Goal: Find contact information: Find contact information

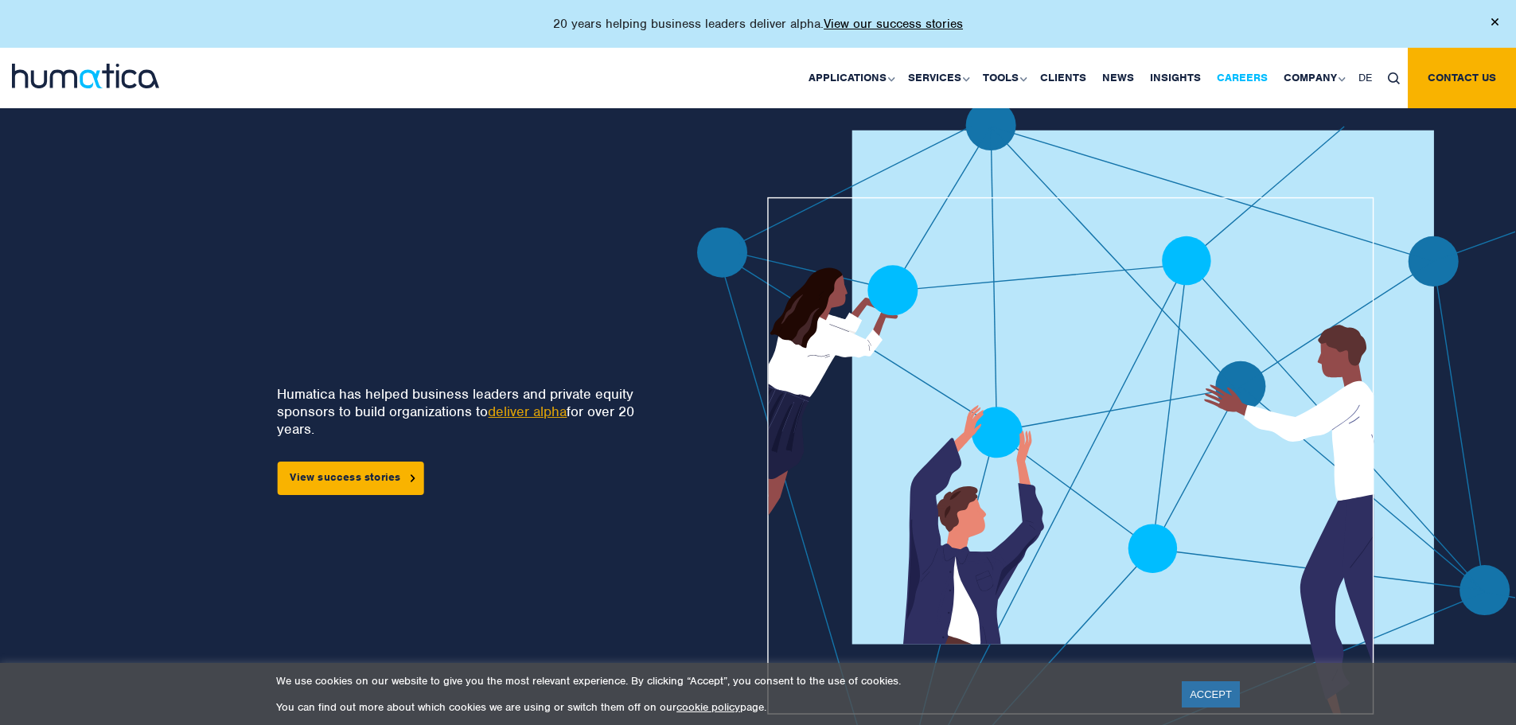
click at [1253, 87] on link "Careers" at bounding box center [1242, 78] width 67 height 60
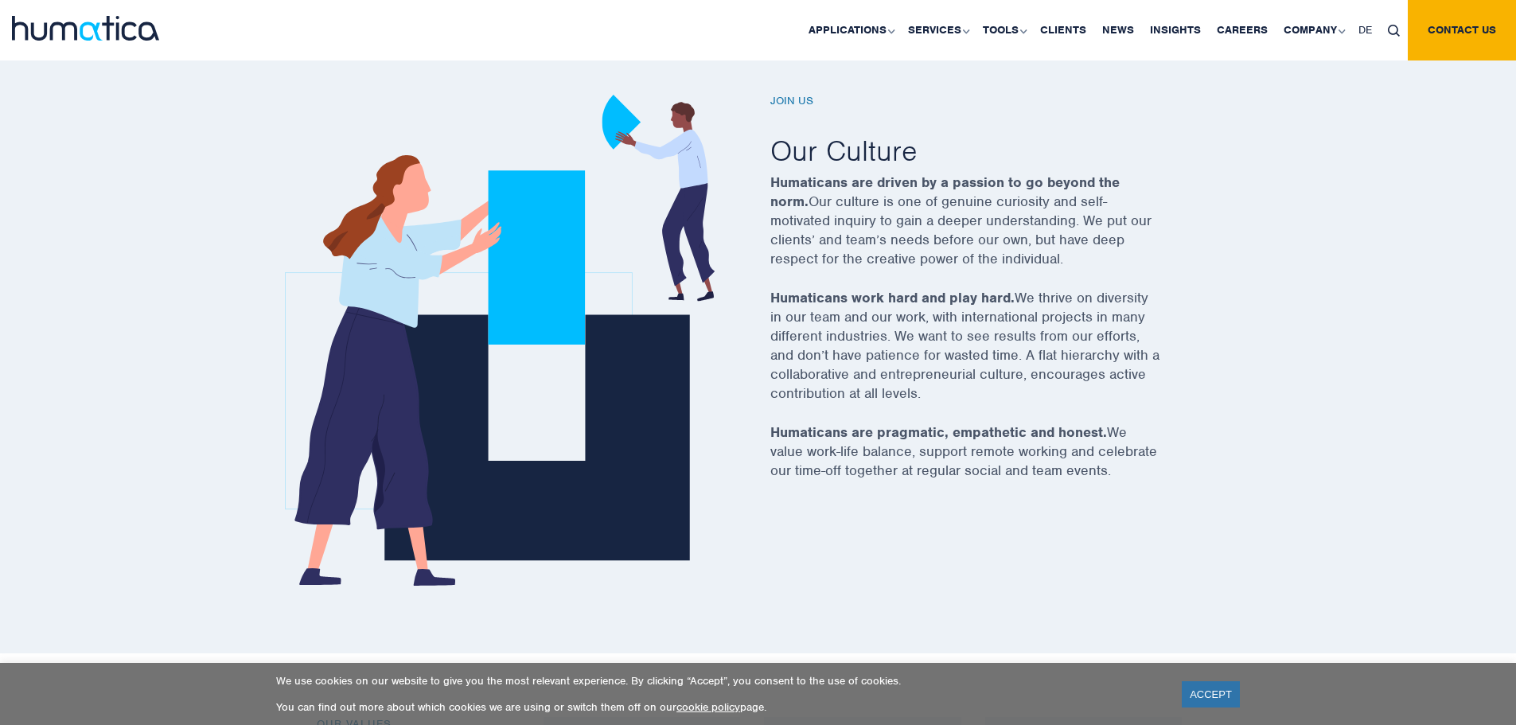
scroll to position [557, 0]
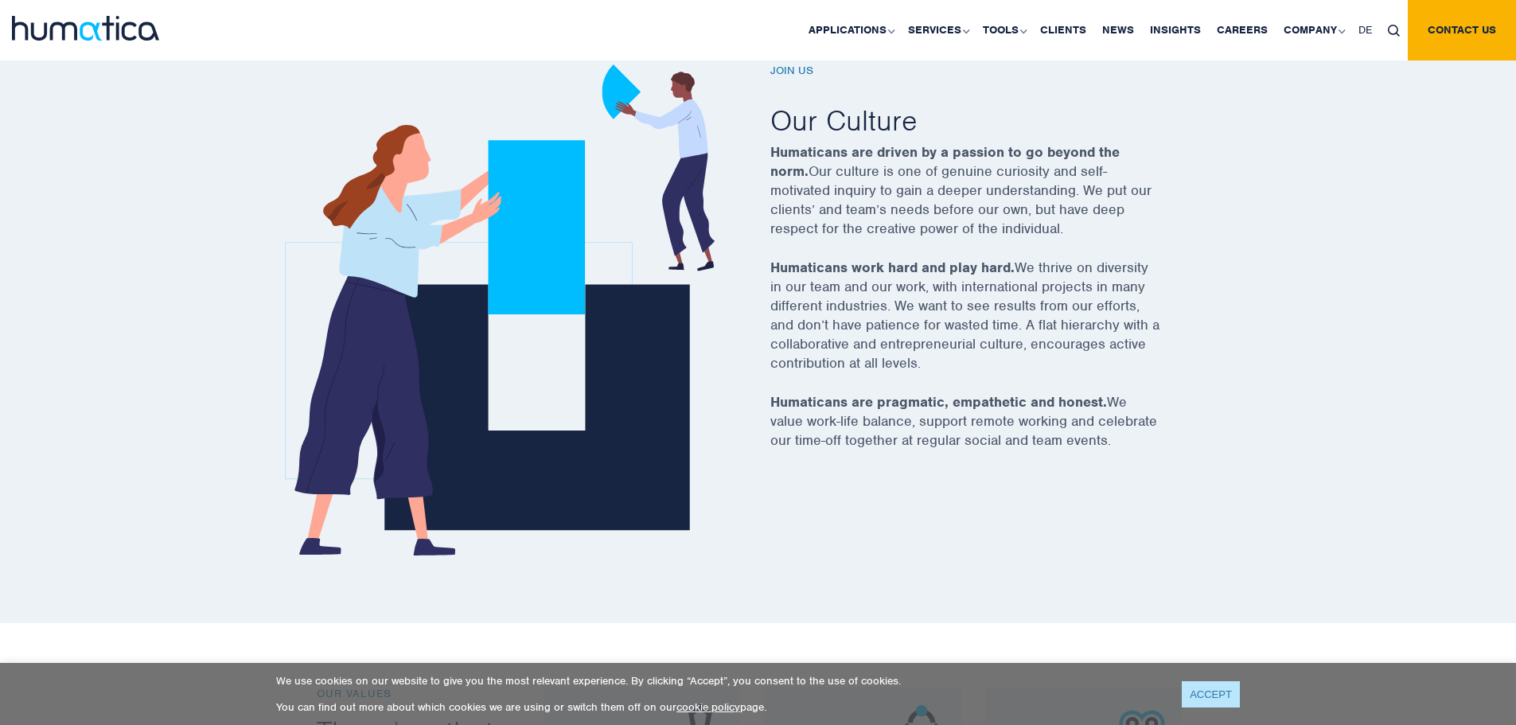
click at [1196, 688] on link "ACCEPT" at bounding box center [1211, 694] width 58 height 26
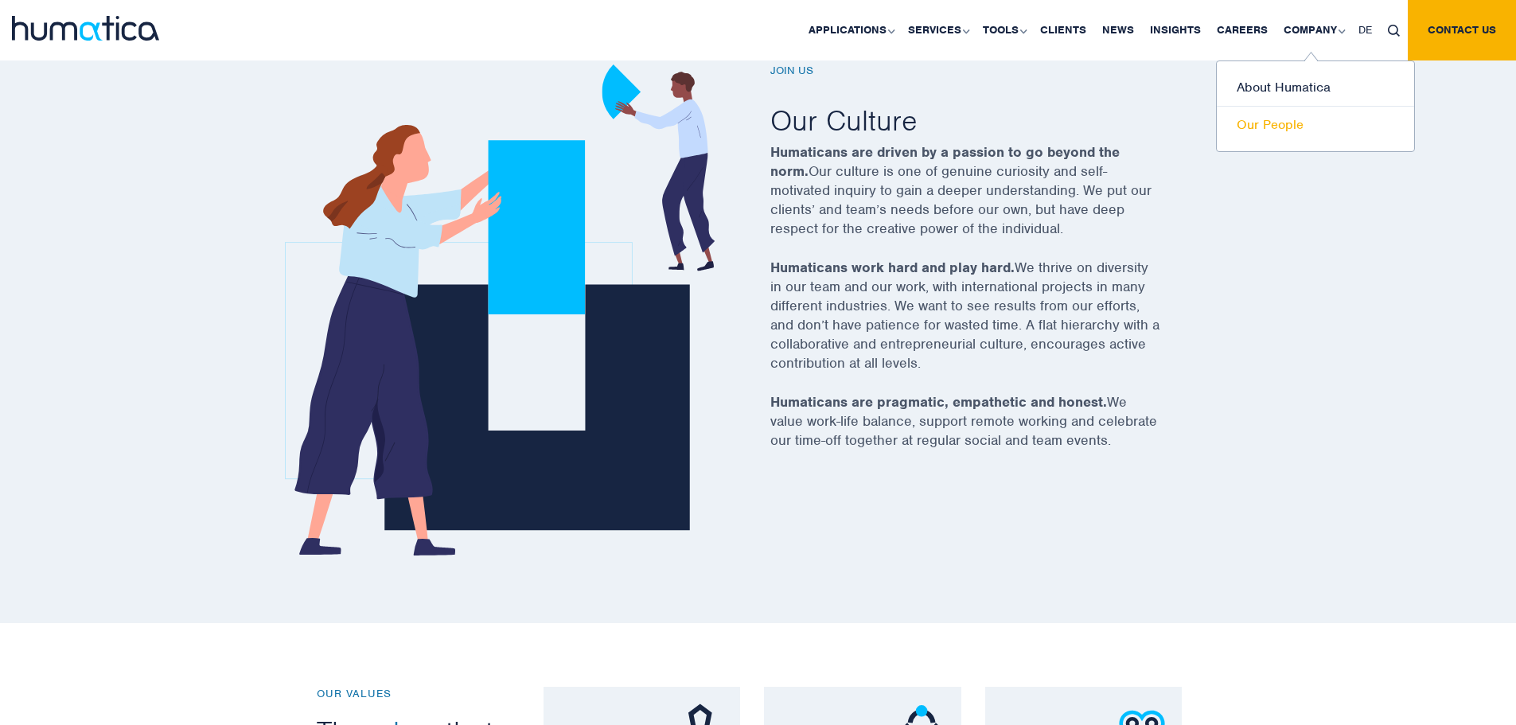
click at [1285, 118] on link "Our People" at bounding box center [1315, 125] width 197 height 37
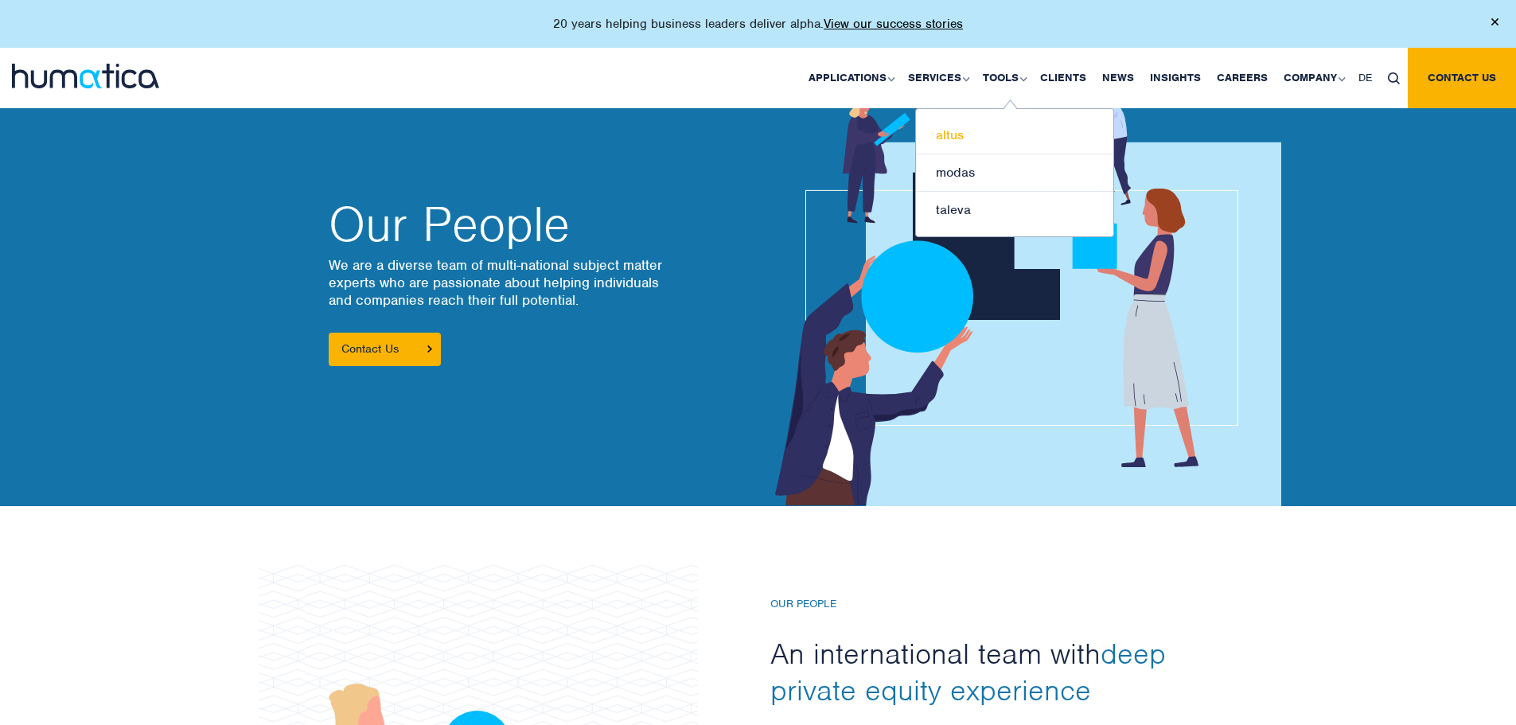
click at [966, 131] on link "altus" at bounding box center [1014, 135] width 197 height 37
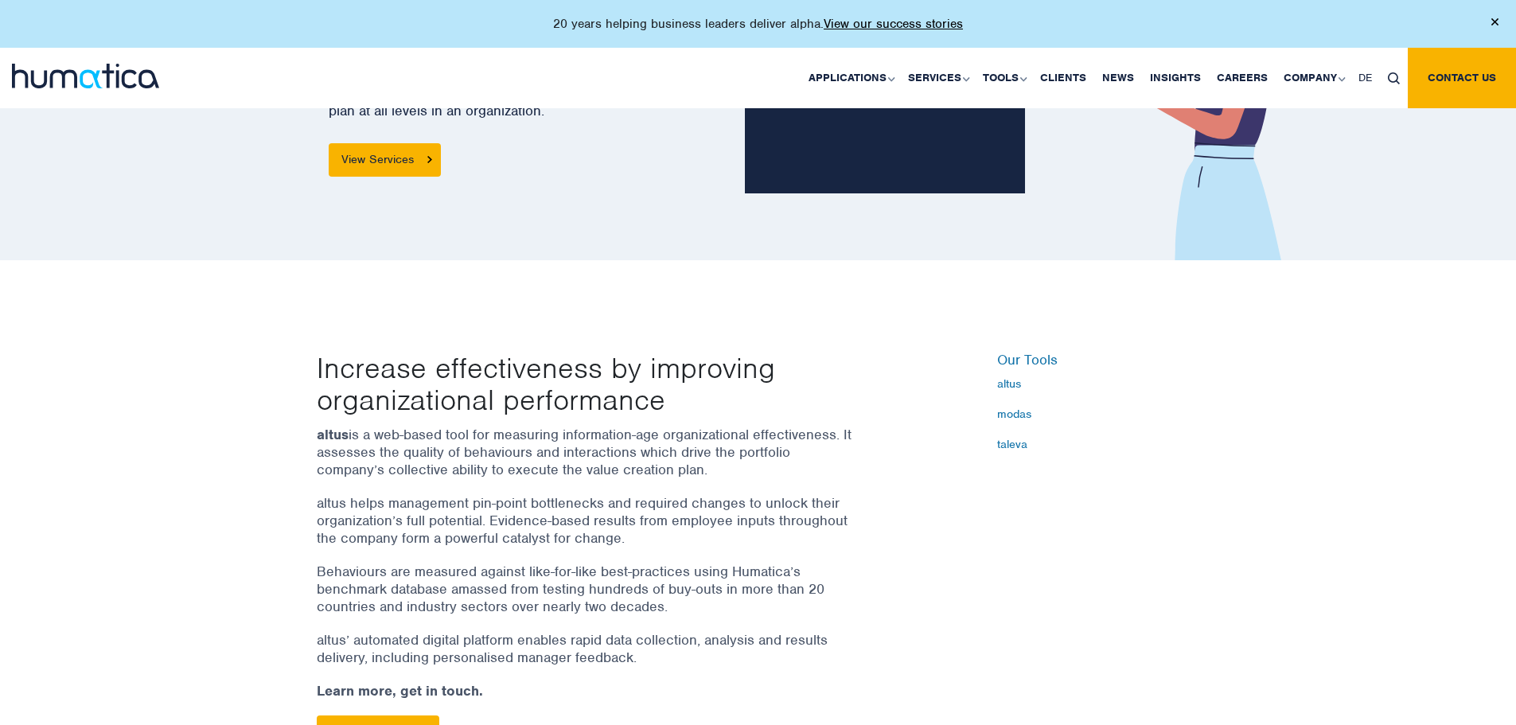
scroll to position [239, 0]
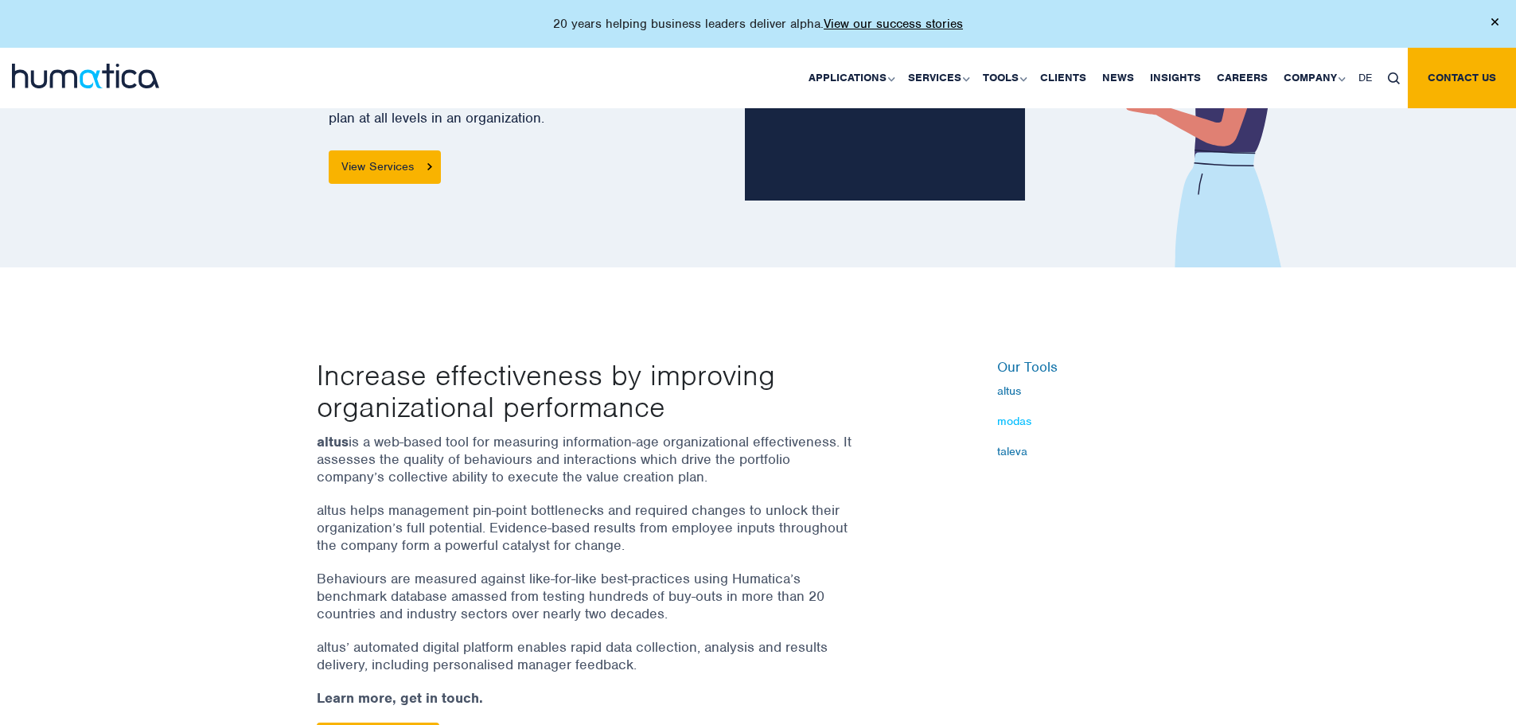
click at [1008, 423] on link "modas" at bounding box center [1098, 421] width 203 height 13
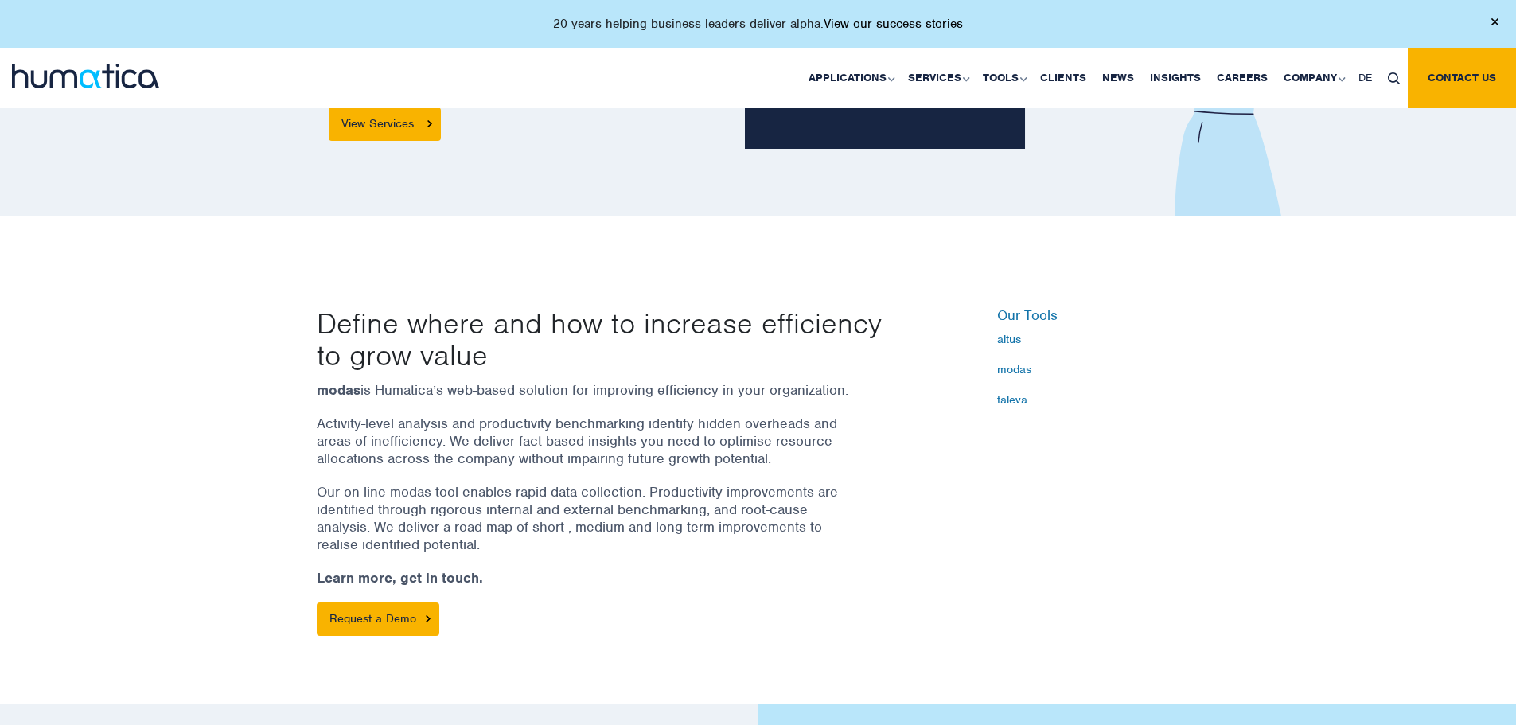
scroll to position [318, 0]
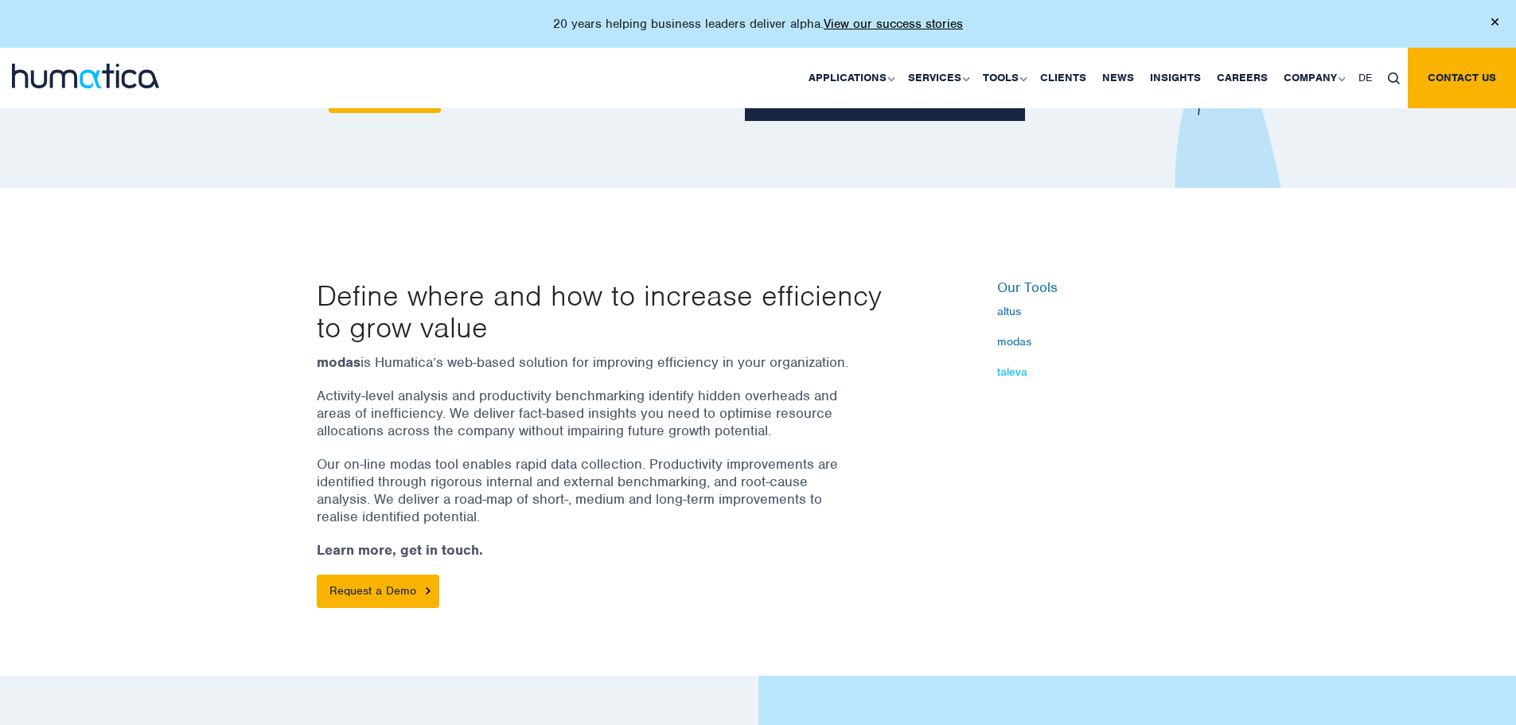
click at [1026, 365] on link "taleva" at bounding box center [1098, 371] width 203 height 13
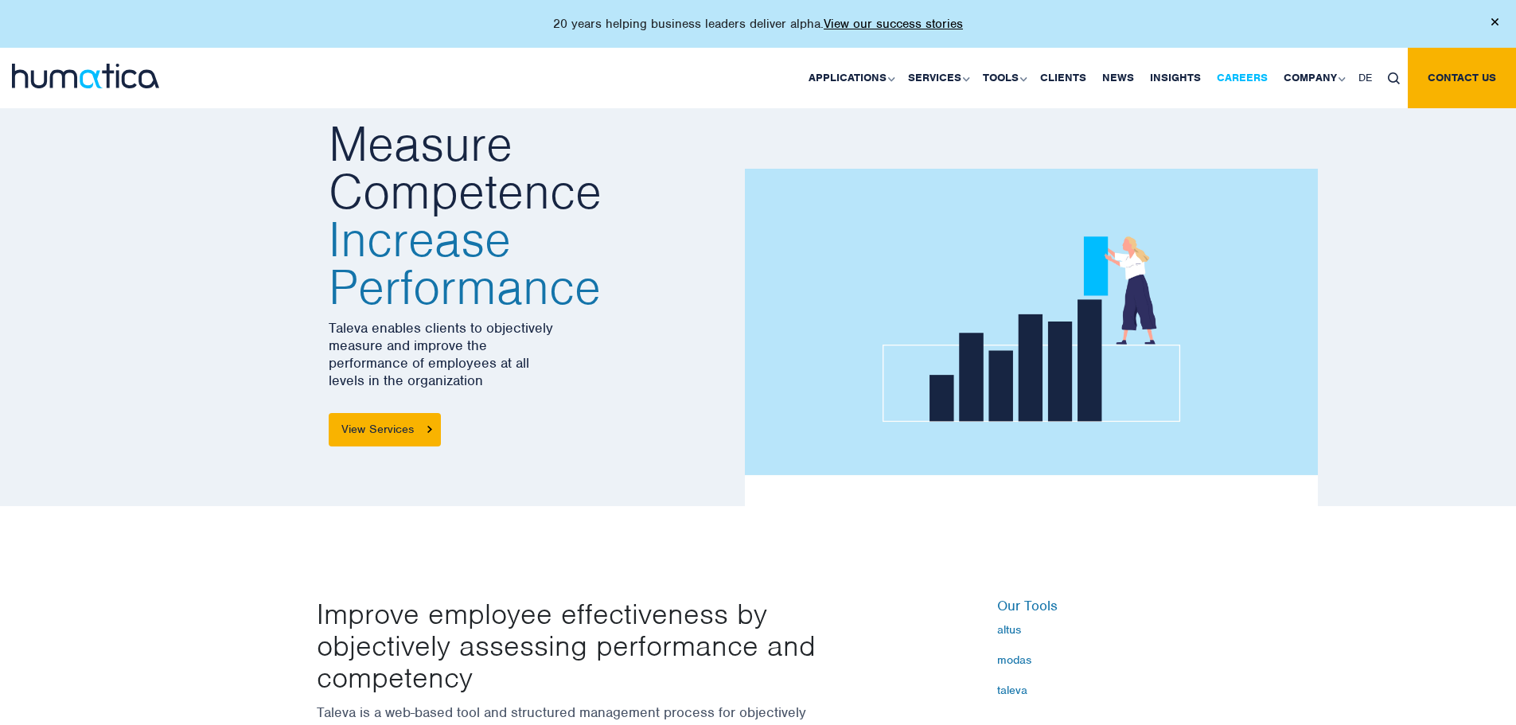
click at [1250, 80] on link "Careers" at bounding box center [1242, 78] width 67 height 60
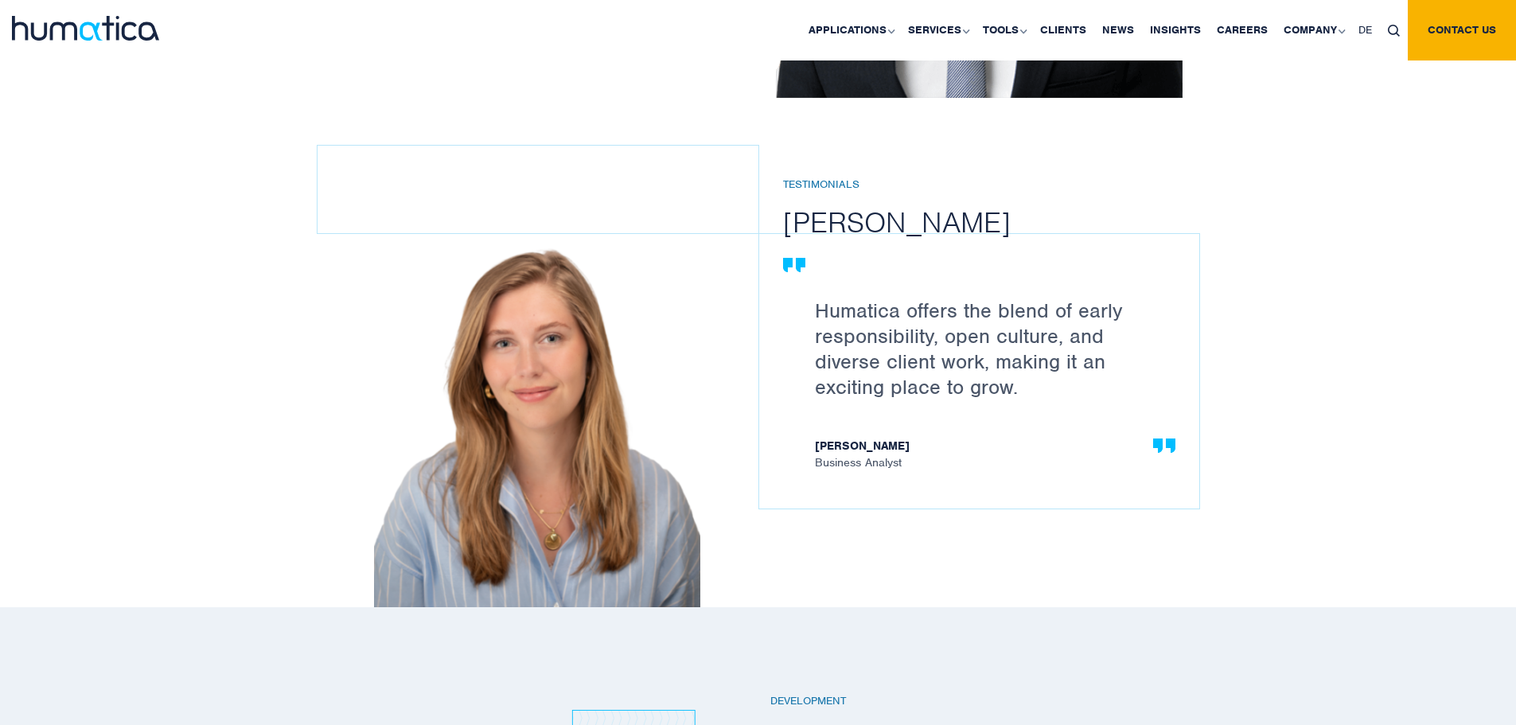
scroll to position [2149, 0]
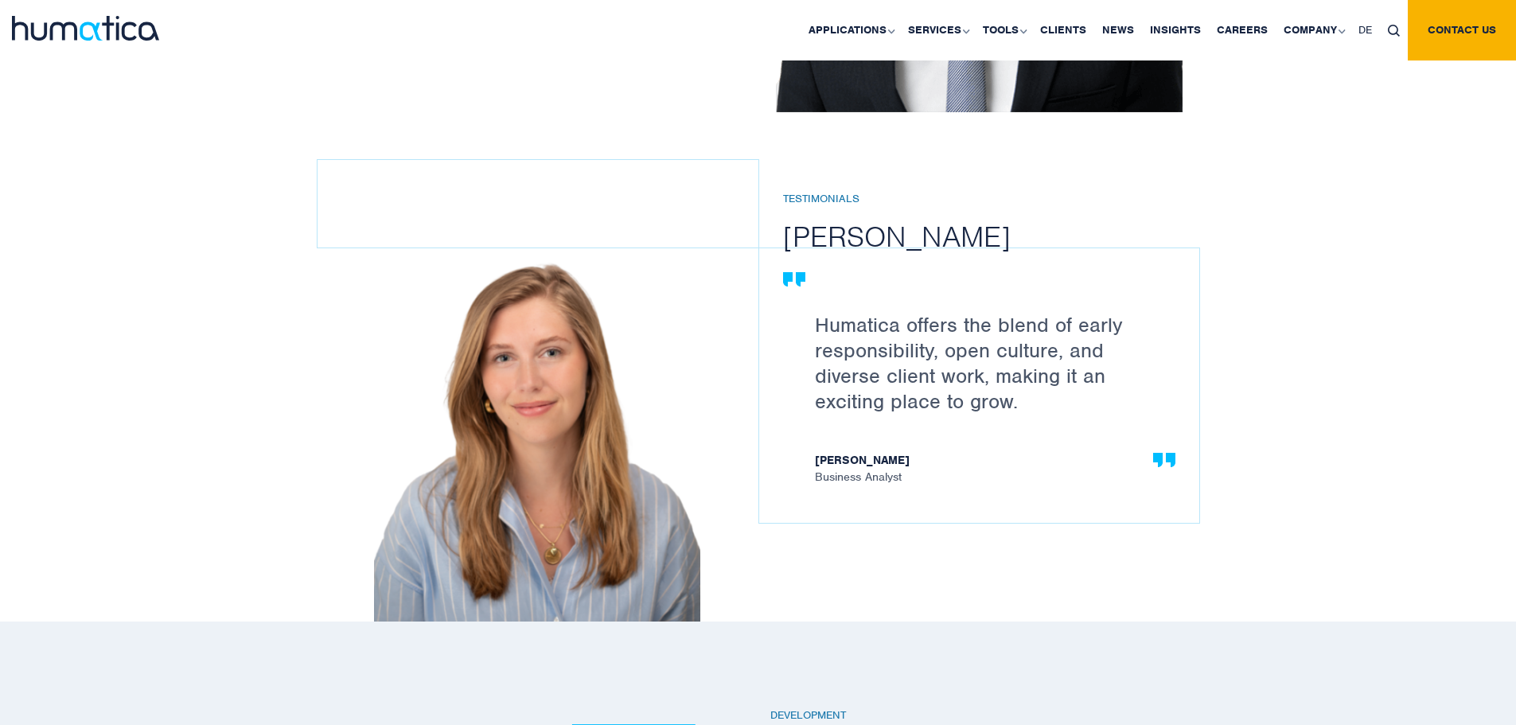
drag, startPoint x: 784, startPoint y: 231, endPoint x: 992, endPoint y: 229, distance: 207.8
click at [990, 229] on h2 "Stephanie Hilders" at bounding box center [1003, 236] width 440 height 37
drag, startPoint x: 996, startPoint y: 228, endPoint x: 926, endPoint y: 245, distance: 72.0
click at [926, 245] on h2 "Stephanie Hilders" at bounding box center [1003, 236] width 440 height 37
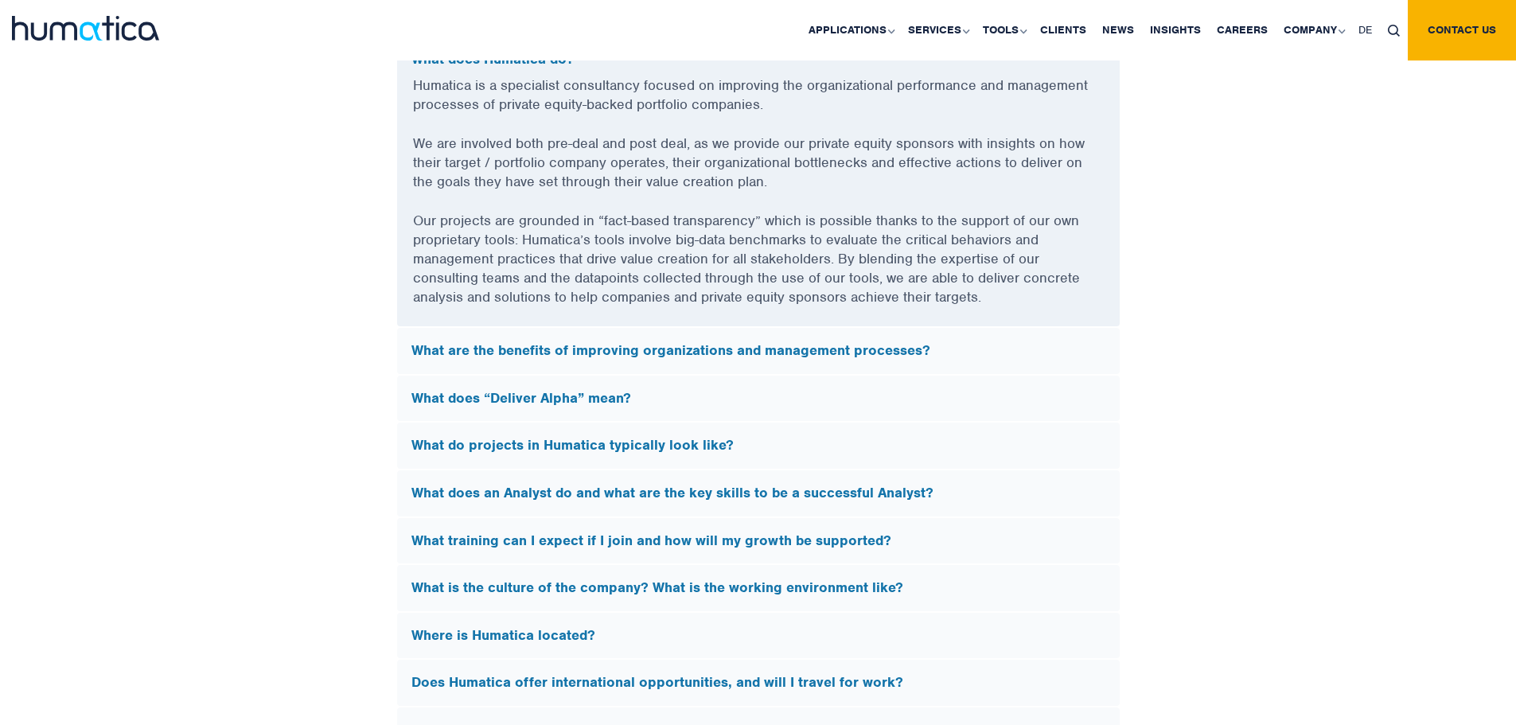
scroll to position [4378, 0]
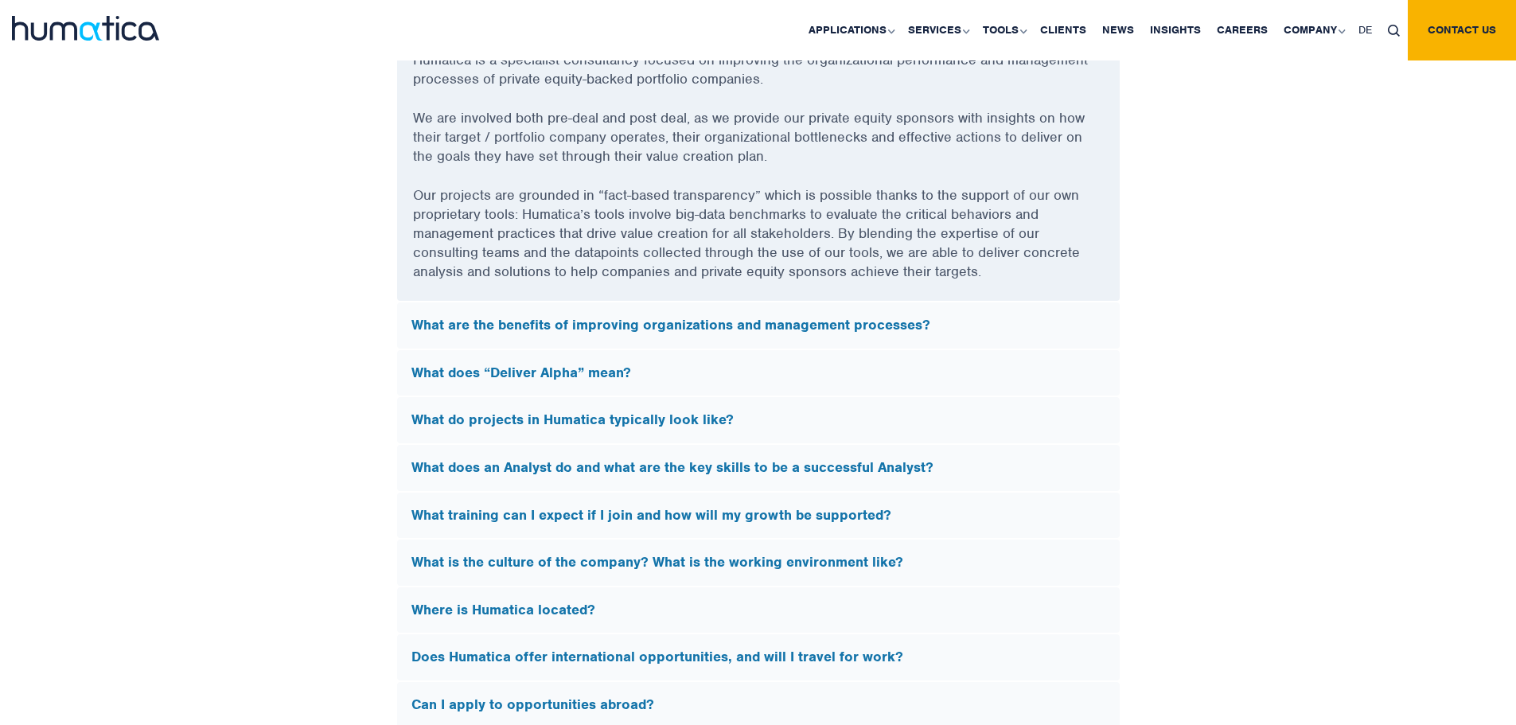
click at [1052, 331] on div "What are the benefits of improving organizations and management processes?" at bounding box center [758, 325] width 723 height 46
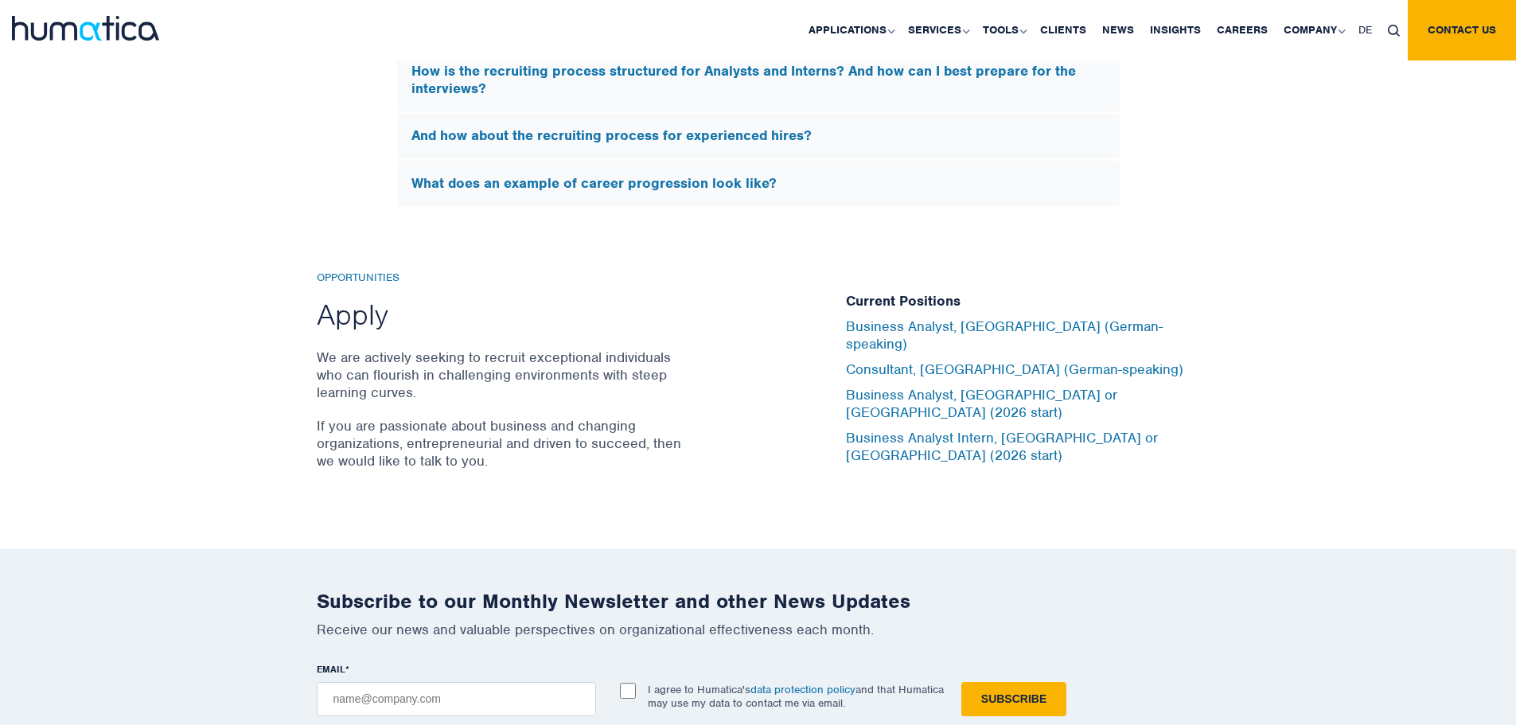
scroll to position [5174, 0]
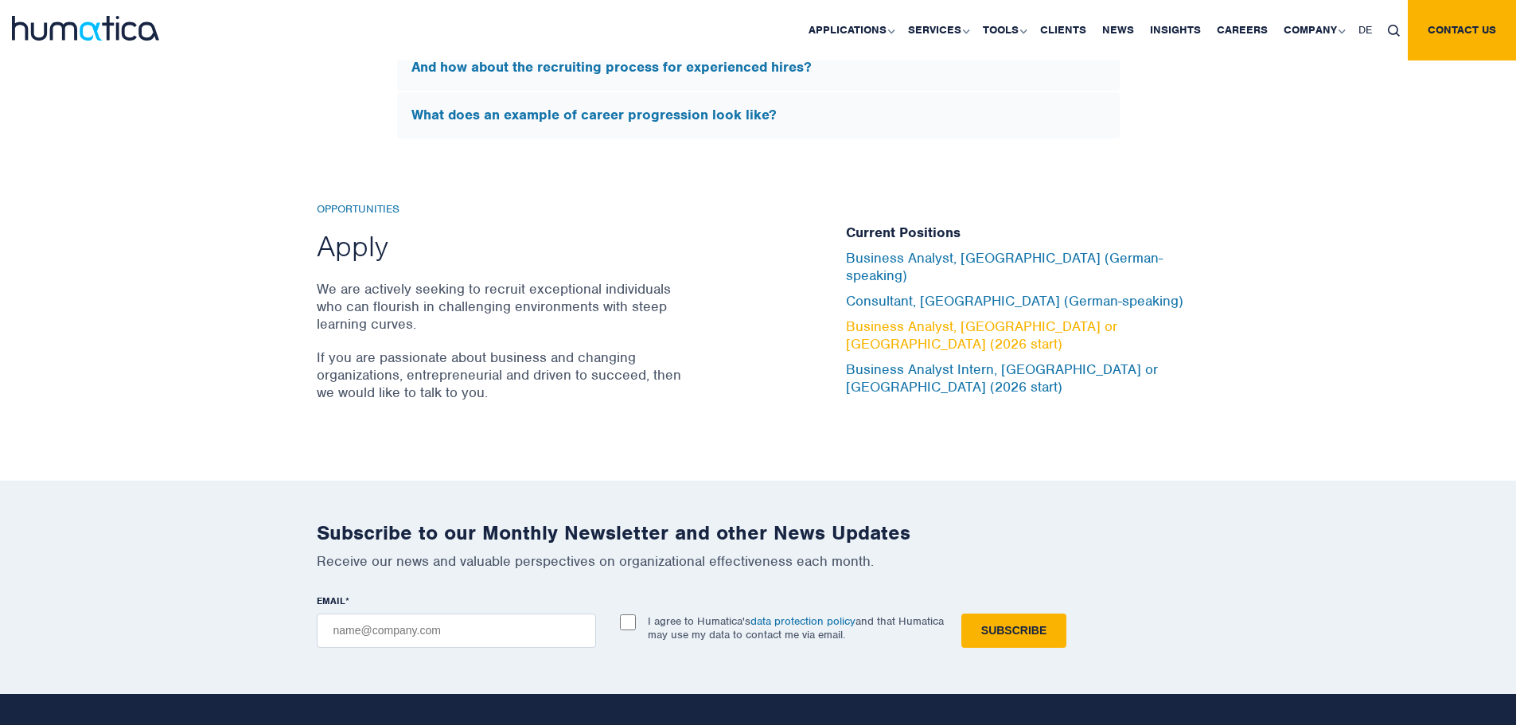
click at [991, 334] on link "Business Analyst, London or Munich (2026 start)" at bounding box center [981, 335] width 271 height 35
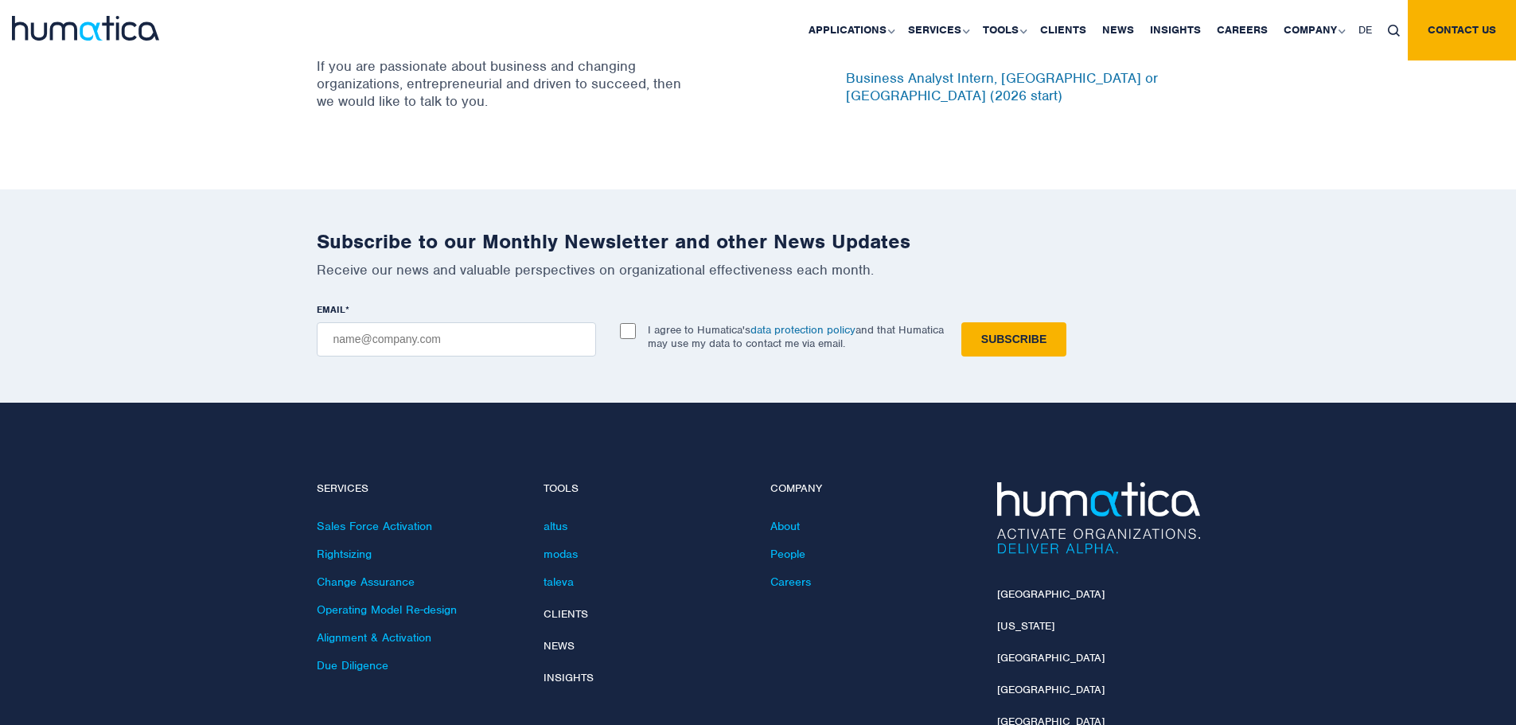
scroll to position [5650, 0]
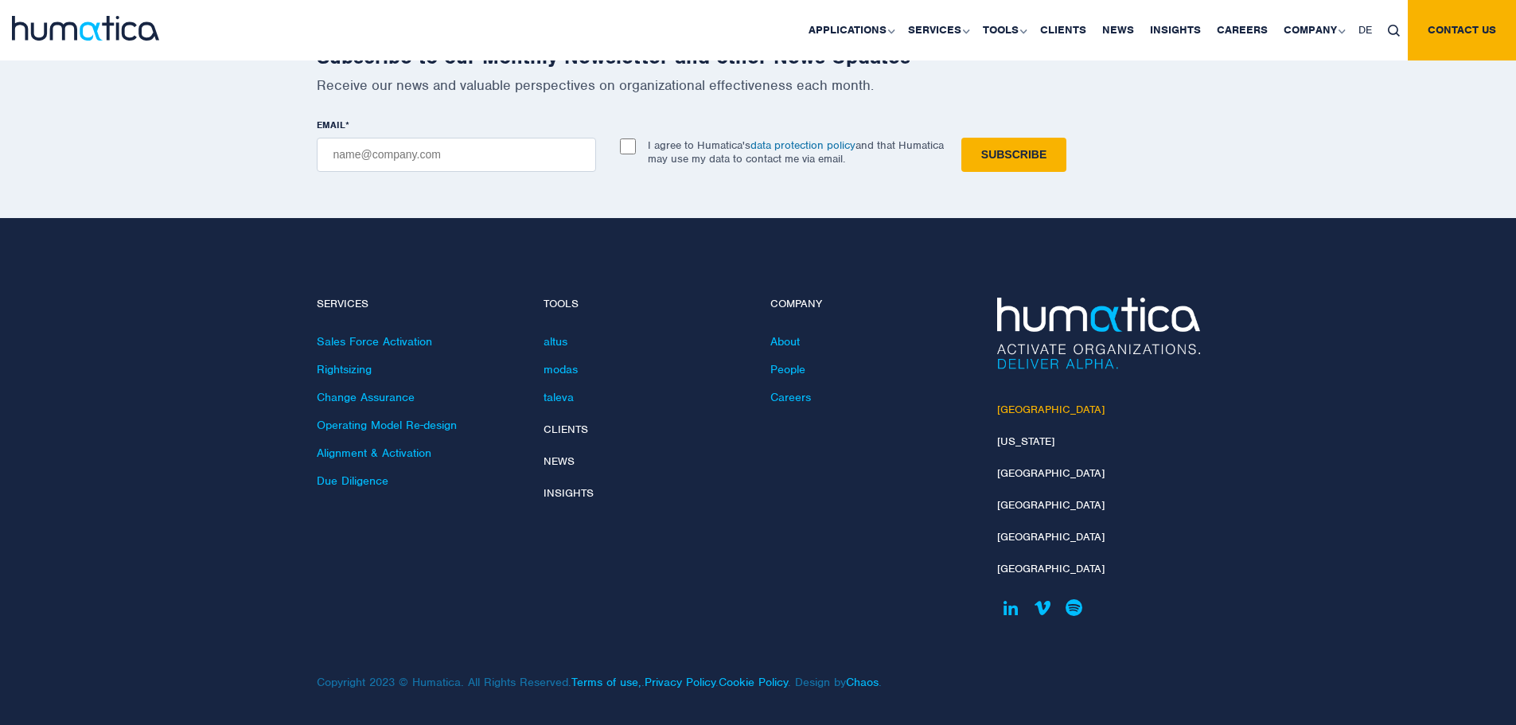
click at [1032, 403] on link "[GEOGRAPHIC_DATA]" at bounding box center [1050, 410] width 107 height 14
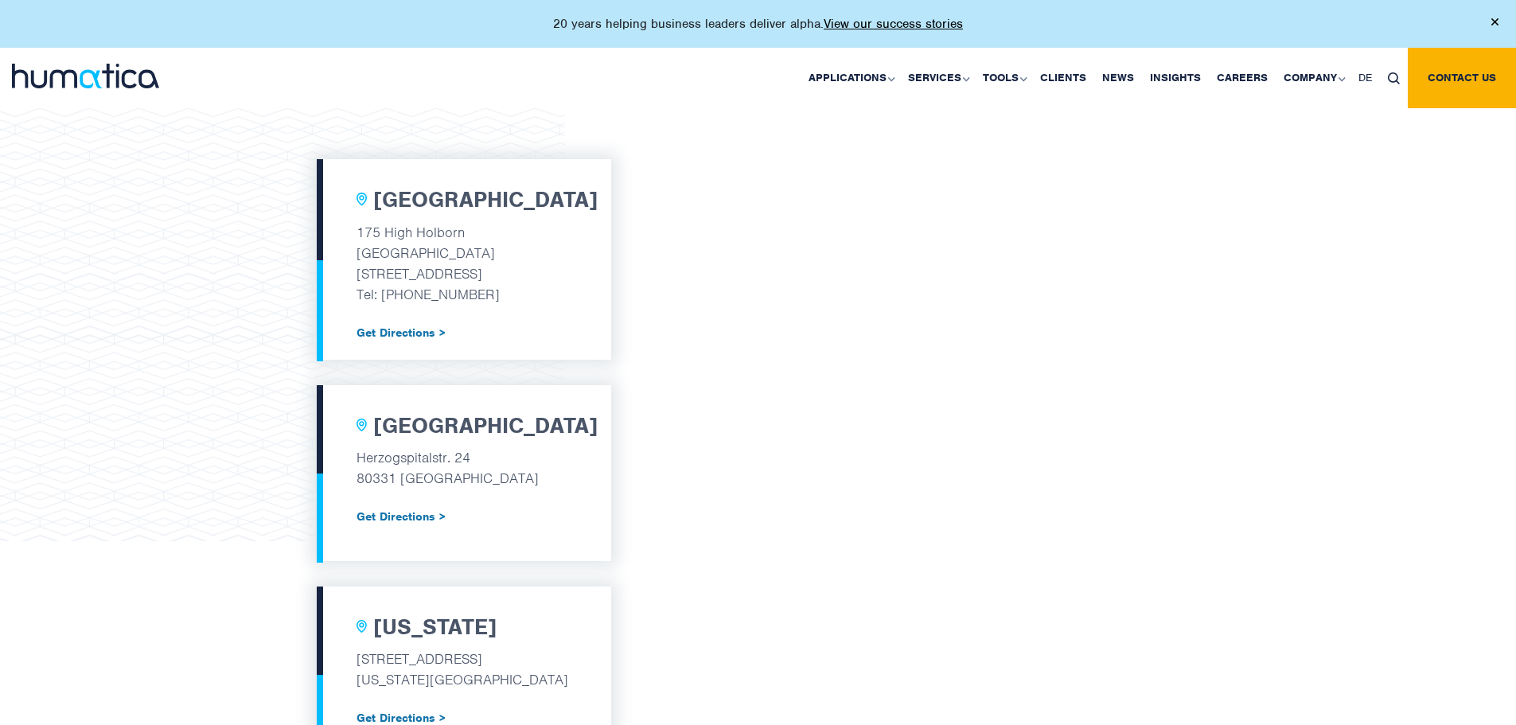
scroll to position [458, 0]
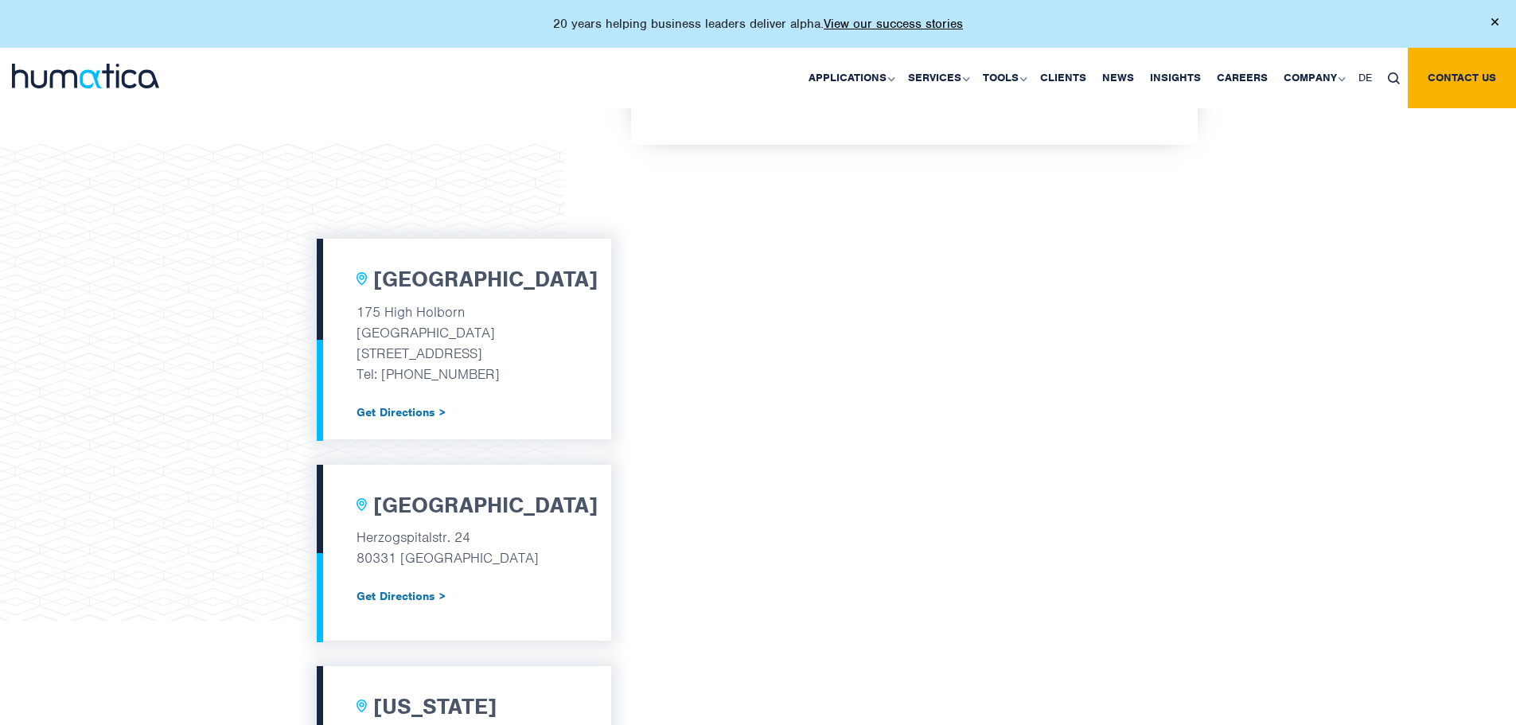
drag, startPoint x: 354, startPoint y: 308, endPoint x: 498, endPoint y: 336, distance: 146.7
click at [498, 336] on div "London 175 High Holborn Tottenham Court Road London, WC1V 7AA Tel: +44 (0) 7480…" at bounding box center [464, 339] width 295 height 201
copy div "175 High Holborn Tottenham Court Road"
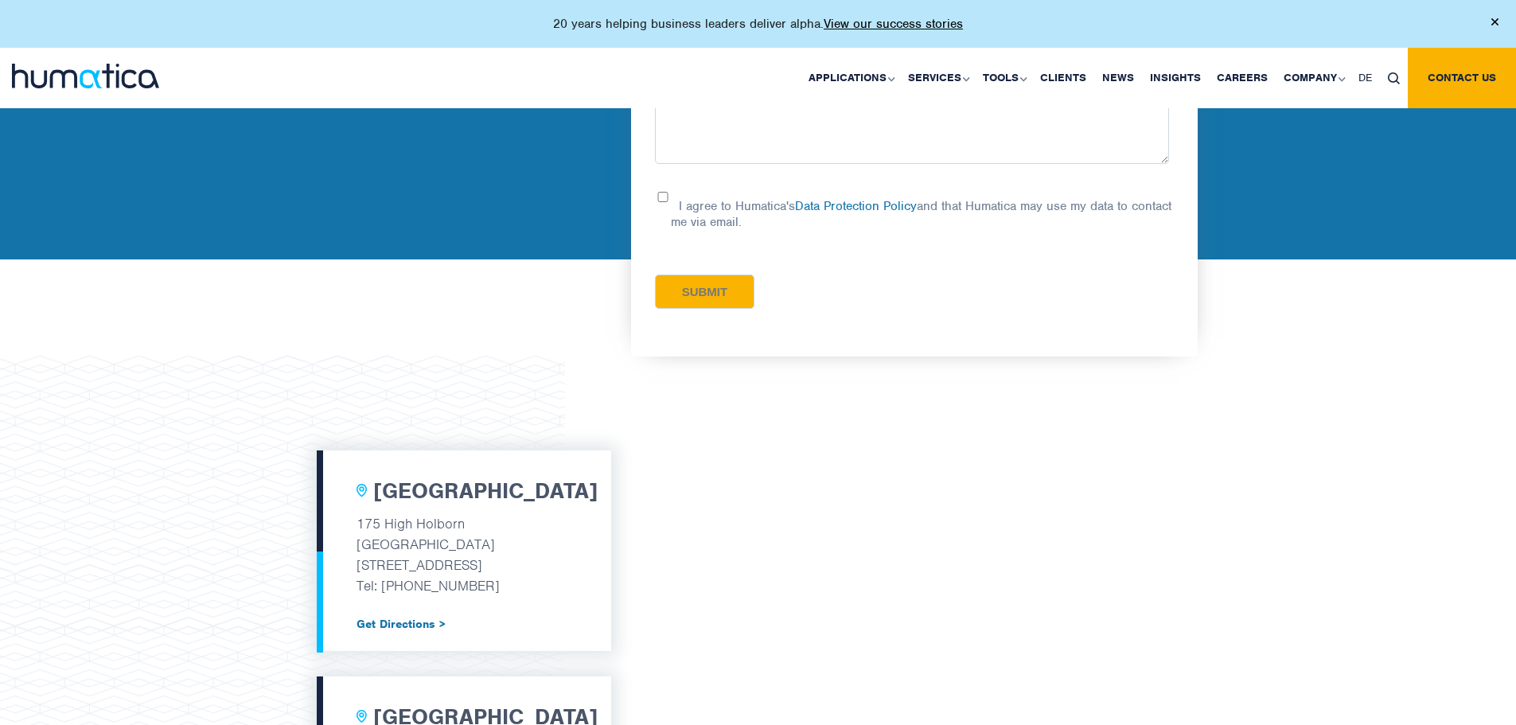
scroll to position [220, 0]
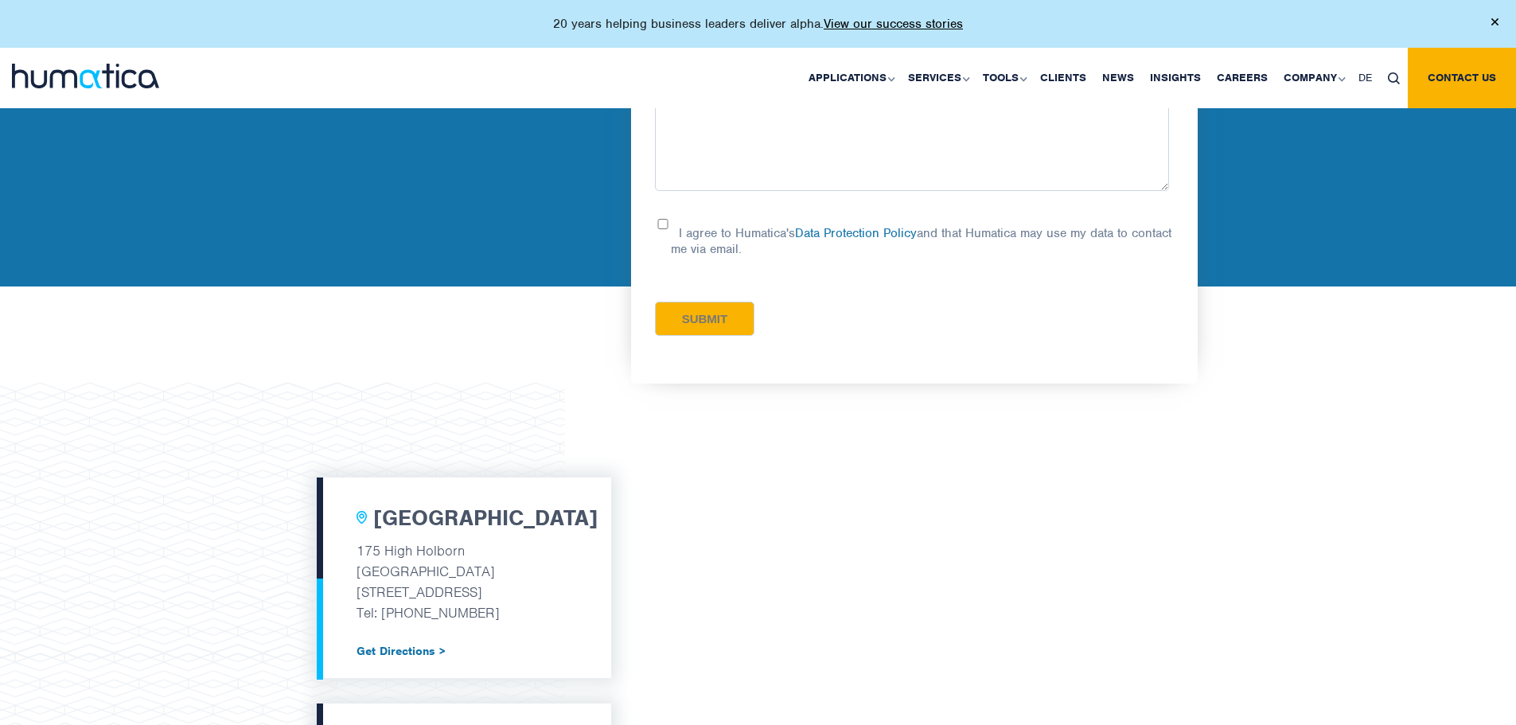
click at [73, 81] on img at bounding box center [85, 76] width 147 height 25
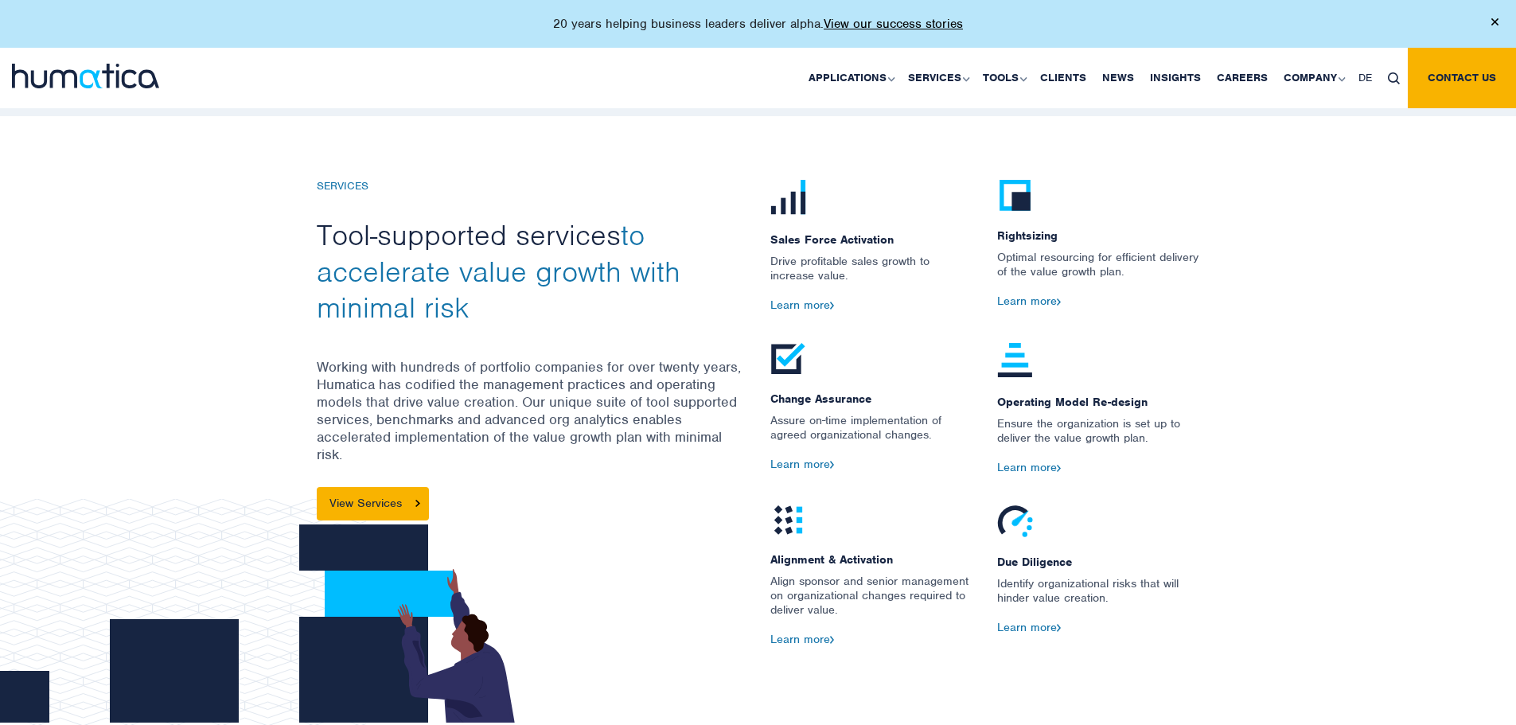
scroll to position [1751, 0]
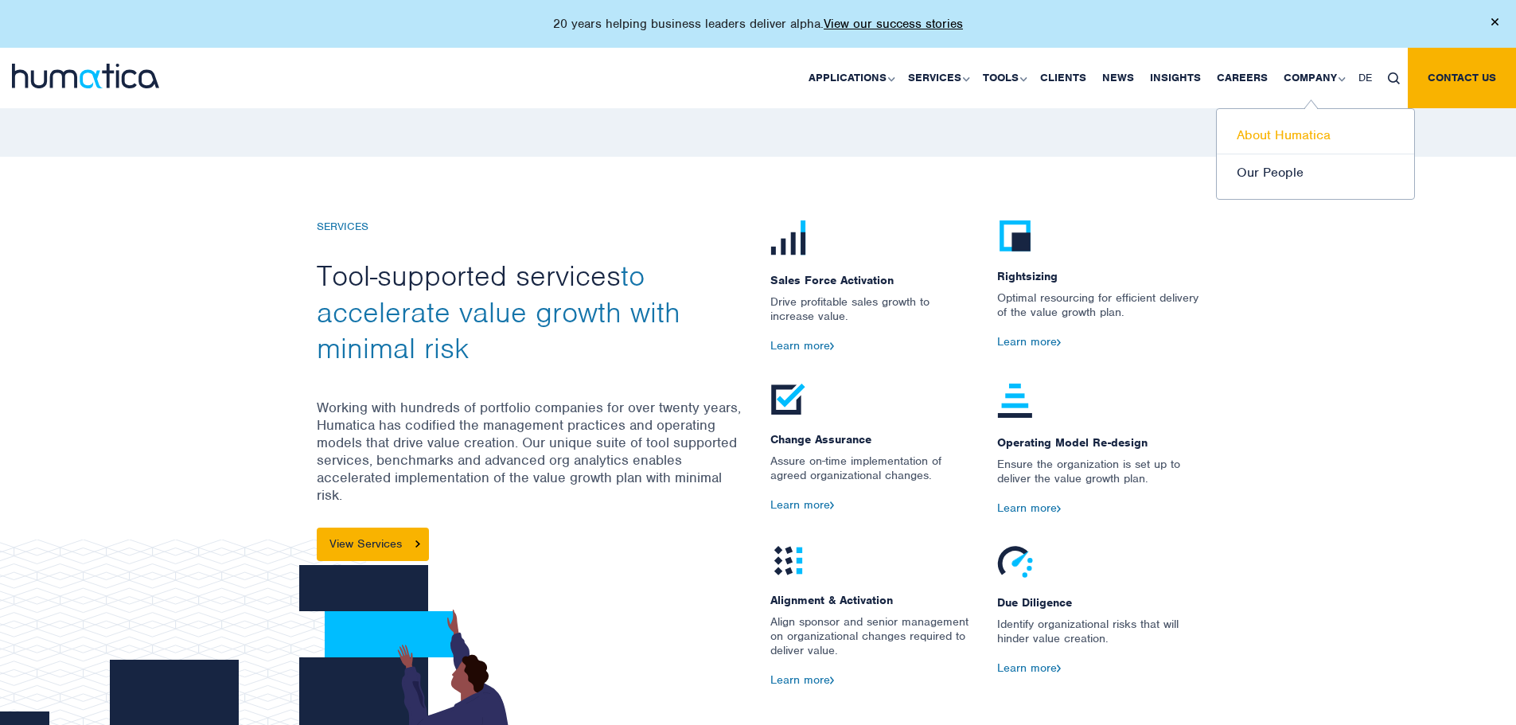
click at [1313, 130] on link "About Humatica" at bounding box center [1315, 135] width 197 height 37
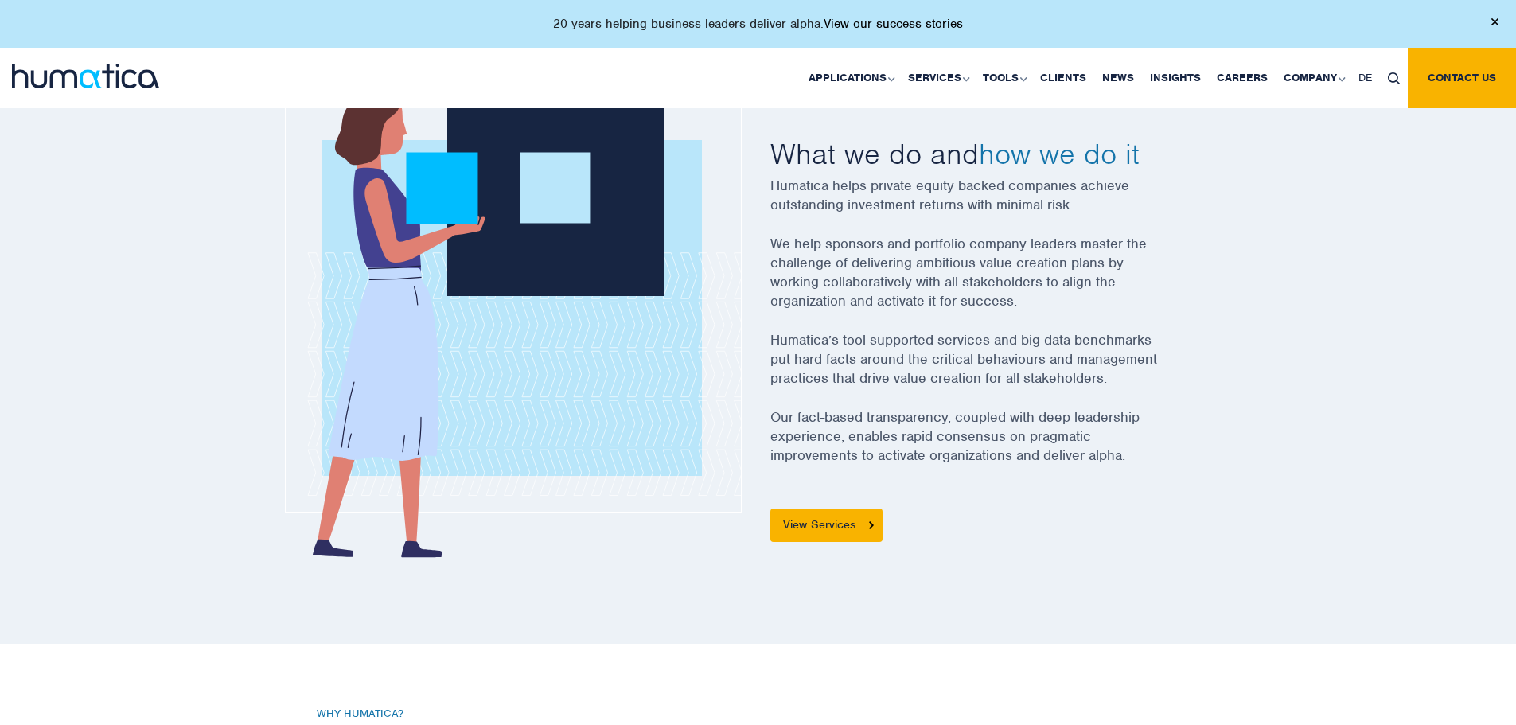
scroll to position [637, 0]
